Goal: Task Accomplishment & Management: Manage account settings

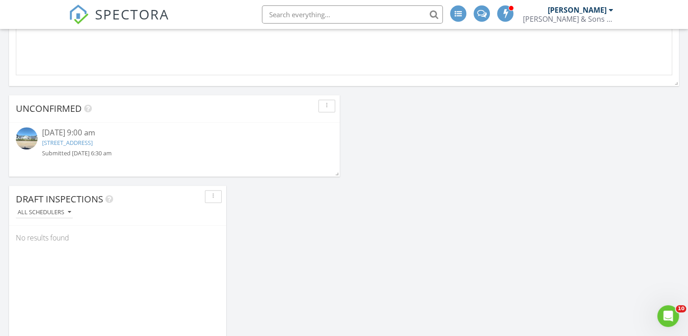
scroll to position [769, 0]
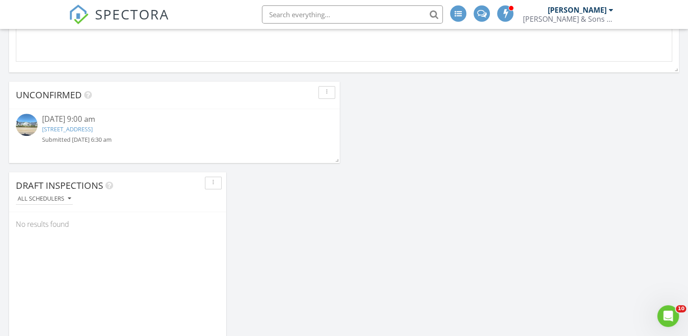
click at [93, 131] on link "5100 Glenwalk Dr, Charlotte, NC 28269" at bounding box center [67, 129] width 51 height 8
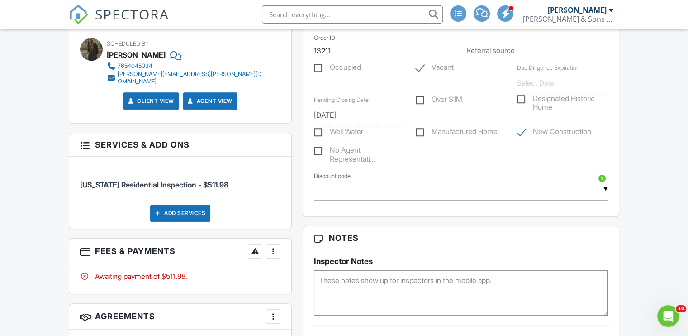
scroll to position [407, 0]
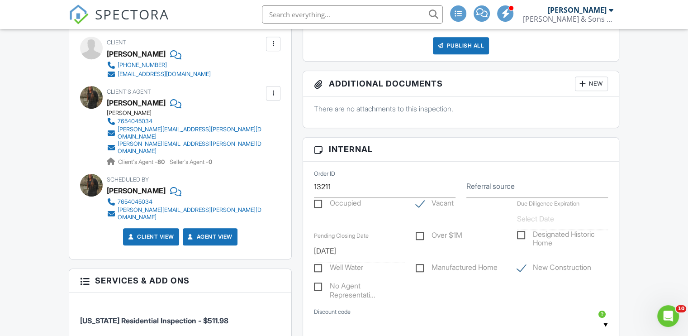
click at [493, 187] on label "Referral source" at bounding box center [490, 186] width 48 height 10
click at [493, 187] on input "Referral source" at bounding box center [537, 187] width 142 height 22
type input "Instagram"
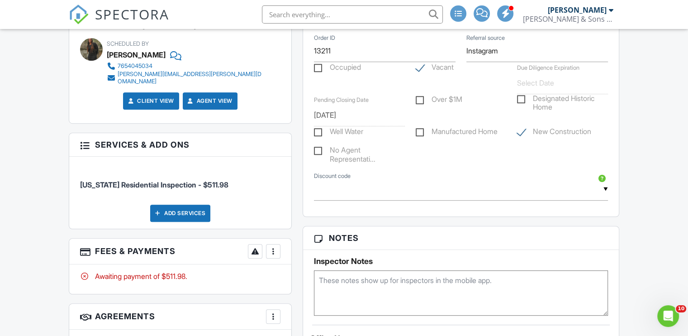
click at [678, 243] on div "Dashboard Inspections Templates Contacts Metrics Automations Settings Reporting…" at bounding box center [344, 220] width 688 height 1468
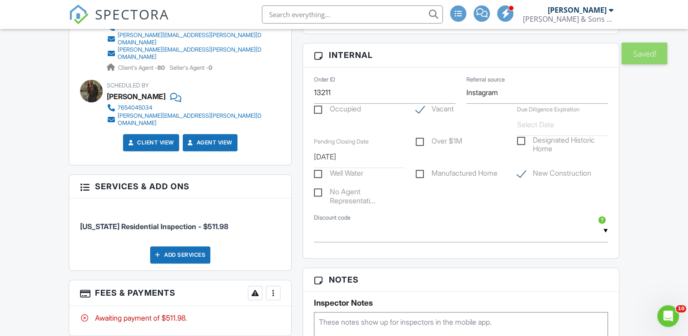
scroll to position [452, 0]
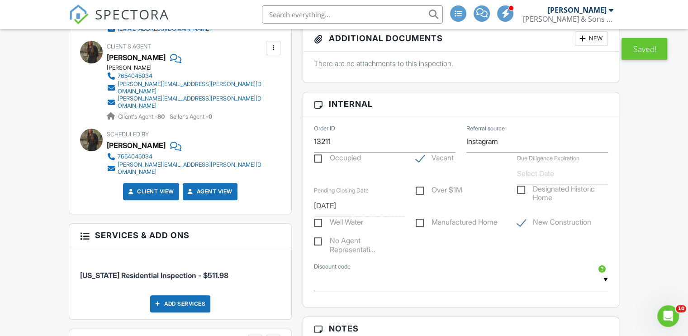
click at [517, 224] on label "New Construction" at bounding box center [554, 223] width 74 height 11
checkbox input "false"
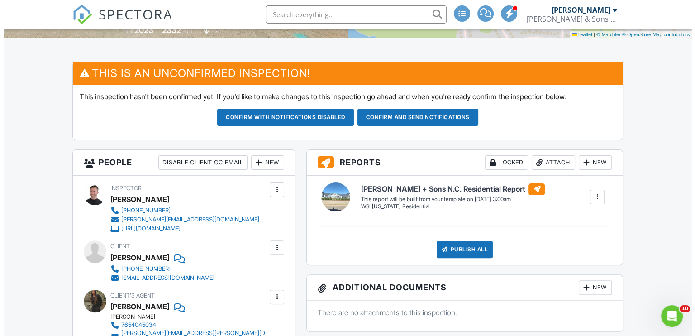
scroll to position [197, 0]
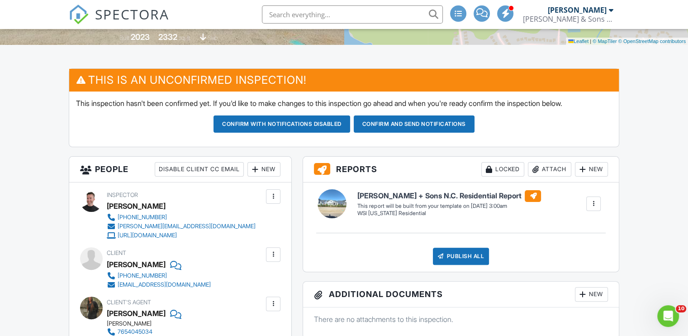
click at [268, 169] on div "New" at bounding box center [263, 169] width 33 height 14
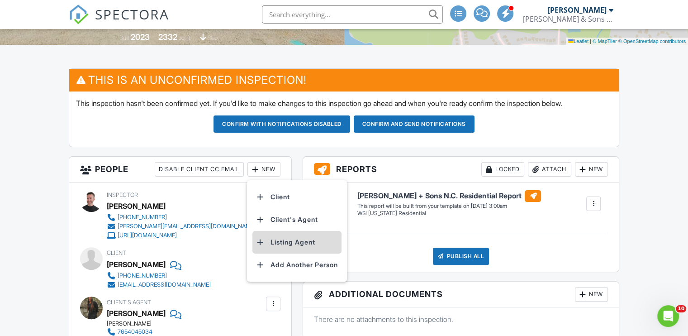
click at [291, 240] on li "Listing Agent" at bounding box center [296, 242] width 89 height 23
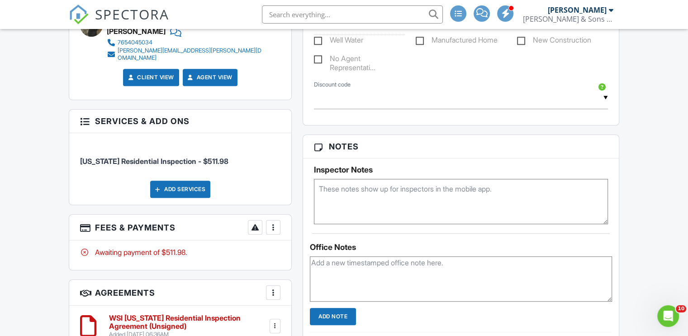
scroll to position [626, 0]
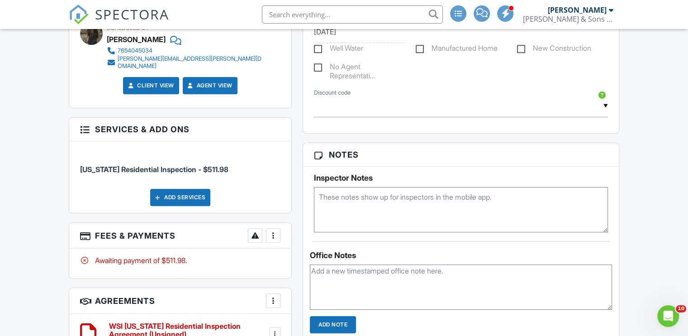
click at [360, 204] on textarea at bounding box center [461, 209] width 294 height 45
type textarea "Not in showingtime. Verify method of entry."
click at [655, 244] on div "Dashboard Inspections Templates Contacts Metrics Automations Settings Reporting…" at bounding box center [344, 137] width 688 height 1468
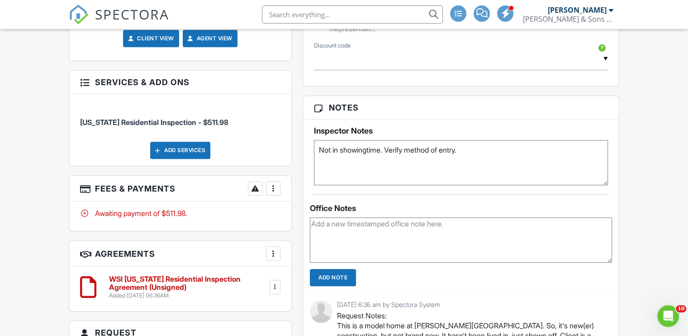
scroll to position [671, 0]
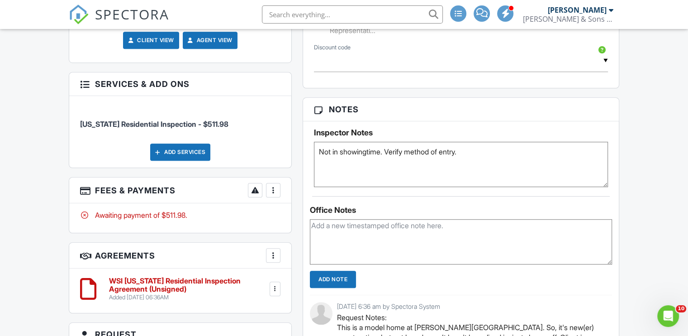
drag, startPoint x: 478, startPoint y: 147, endPoint x: 290, endPoint y: 149, distance: 187.3
click at [290, 149] on div "This is an Unconfirmed Inspection! This inspection hasn't been confirmed yet. I…" at bounding box center [343, 119] width 561 height 1050
click at [642, 197] on div "Dashboard Inspections Templates Contacts Metrics Automations Settings Reporting…" at bounding box center [344, 92] width 688 height 1468
click at [471, 235] on textarea at bounding box center [461, 241] width 302 height 45
paste textarea "Not in showingtime. Verify method of entry."
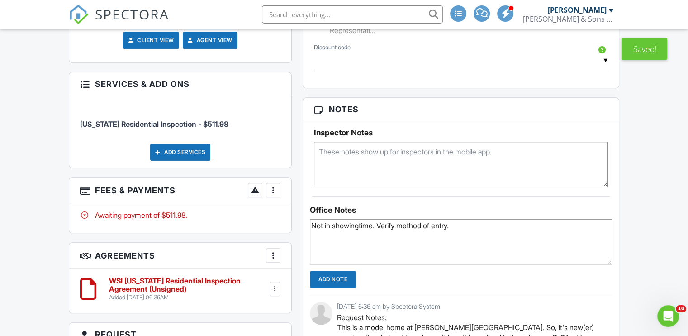
type textarea "Not in showingtime. Verify method of entry."
click at [676, 231] on div "Dashboard Inspections Templates Contacts Metrics Automations Settings Reporting…" at bounding box center [344, 92] width 688 height 1468
click at [329, 277] on input "Add Note" at bounding box center [333, 279] width 46 height 17
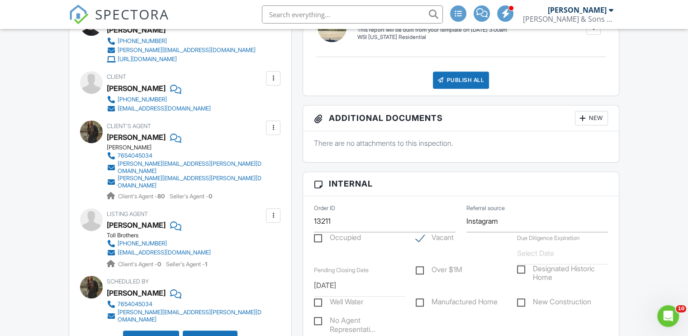
scroll to position [375, 0]
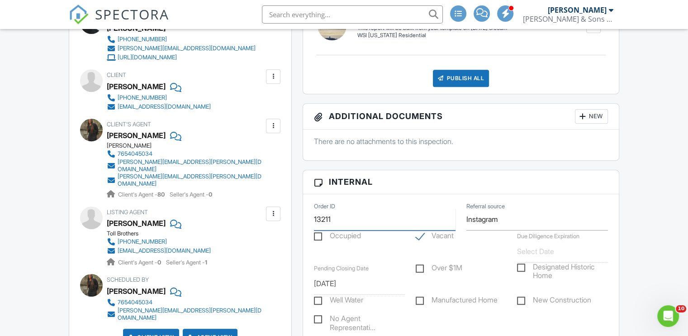
drag, startPoint x: 338, startPoint y: 219, endPoint x: 291, endPoint y: 221, distance: 47.1
drag, startPoint x: 213, startPoint y: 105, endPoint x: 116, endPoint y: 105, distance: 96.4
click at [117, 105] on div "Client Josalyn Dykes 404-538-0503 josalyndykes@gmail.com" at bounding box center [180, 90] width 147 height 42
copy div "[EMAIL_ADDRESS][DOMAIN_NAME]"
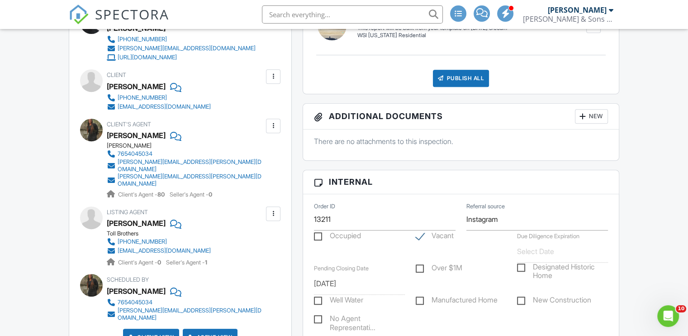
drag, startPoint x: 226, startPoint y: 94, endPoint x: 119, endPoint y: 95, distance: 107.7
click at [118, 95] on div "Client Josalyn Dykes 404-538-0503 josalyndykes@gmail.com" at bounding box center [180, 90] width 147 height 42
copy div "[PHONE_NUMBER]"
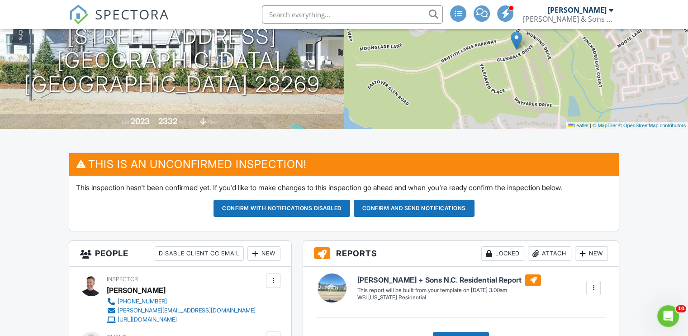
scroll to position [148, 0]
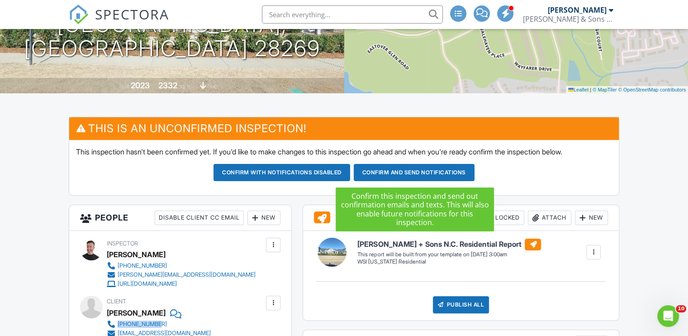
click at [350, 176] on button "Confirm and send notifications" at bounding box center [282, 172] width 137 height 17
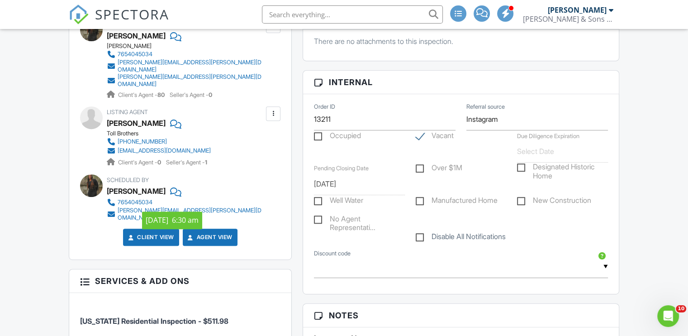
scroll to position [407, 0]
